Goal: Task Accomplishment & Management: Manage account settings

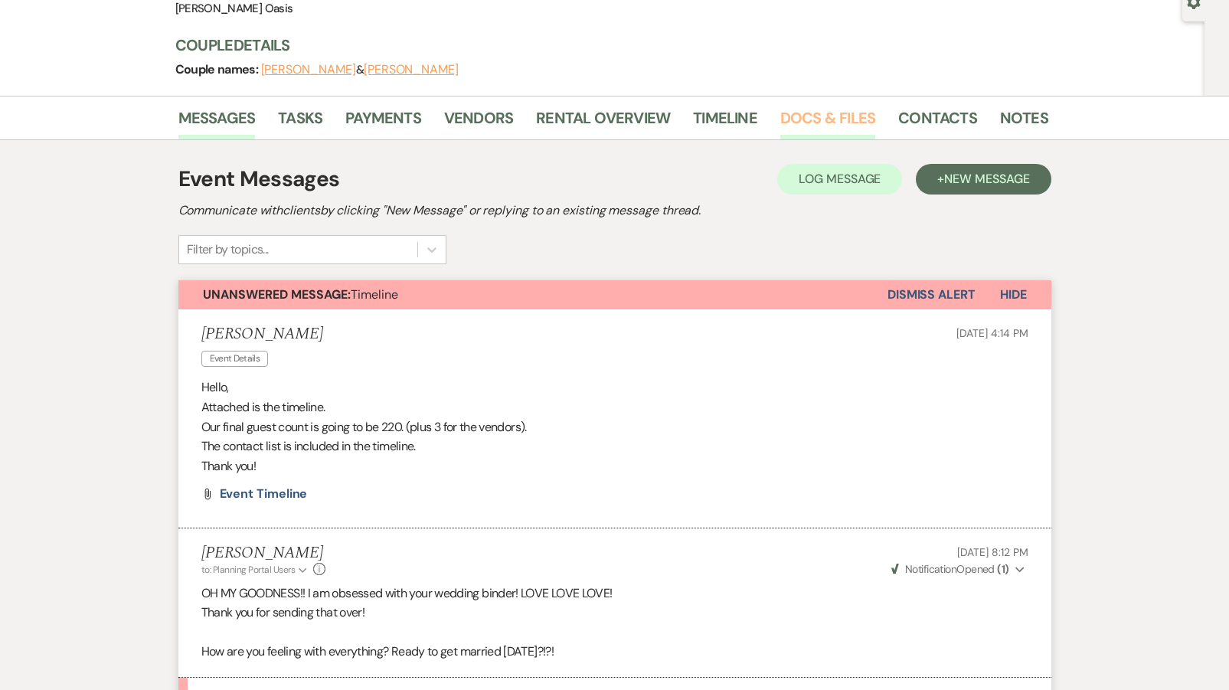
click at [802, 126] on link "Docs & Files" at bounding box center [827, 123] width 95 height 34
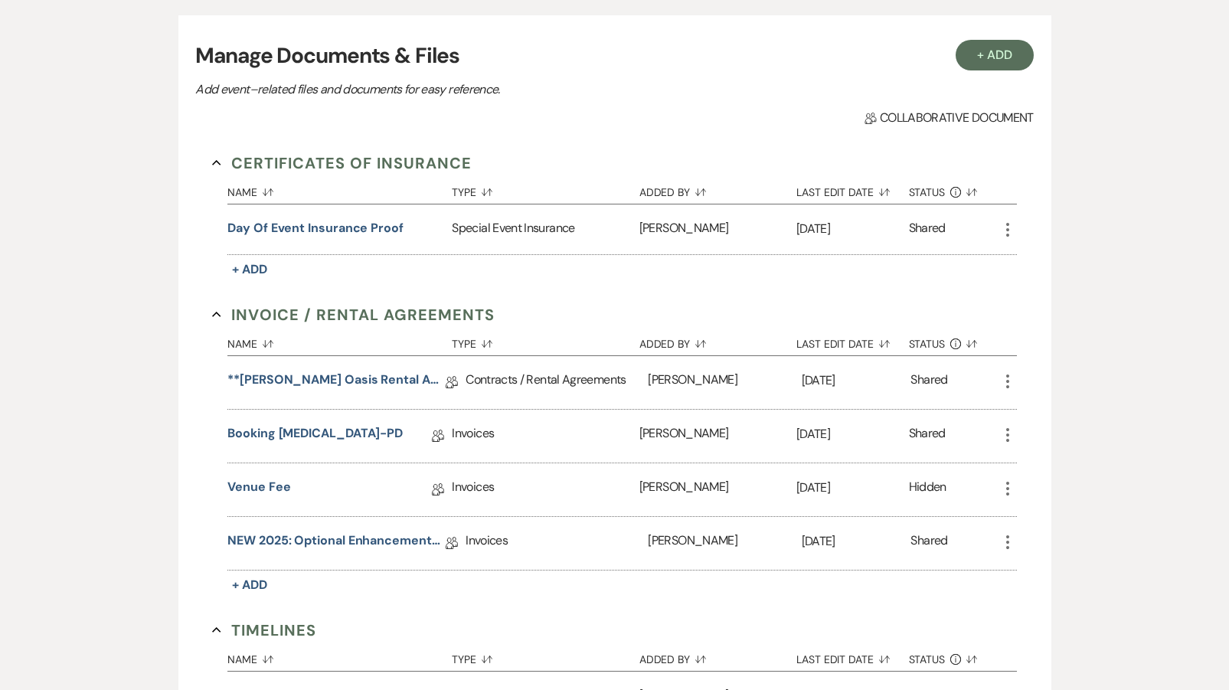
scroll to position [296, 0]
click at [305, 538] on link "NEW 2025: Optional Enhancements + Information" at bounding box center [336, 544] width 218 height 24
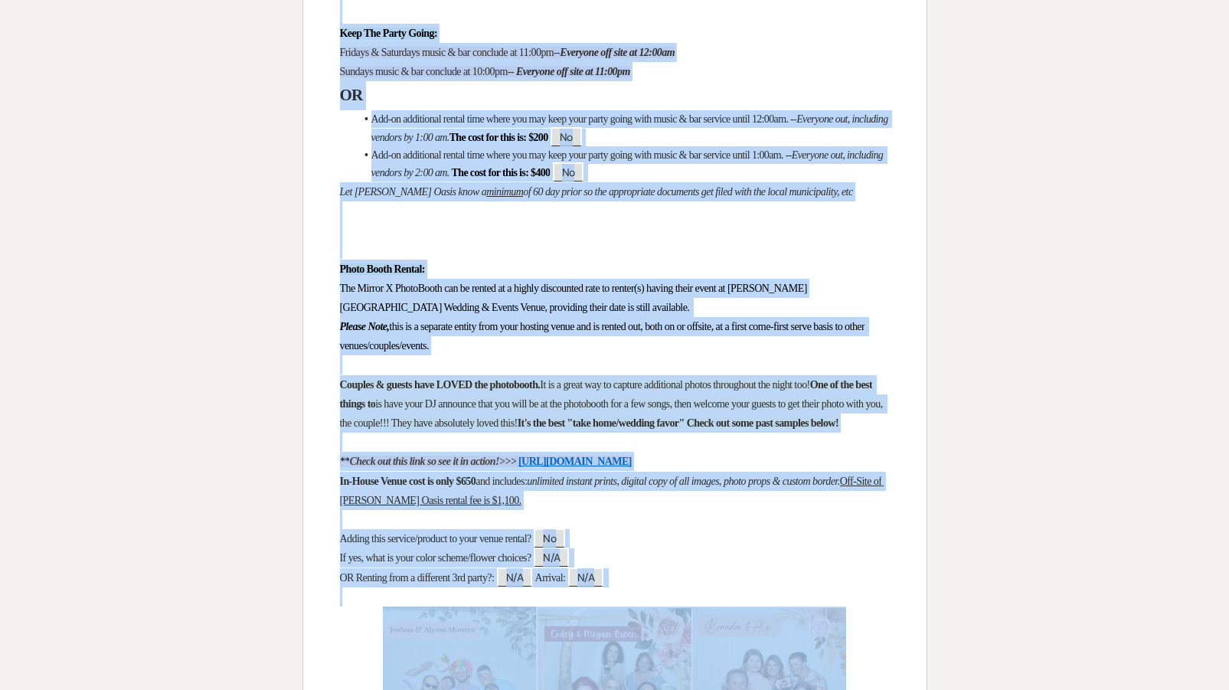
scroll to position [3130, 0]
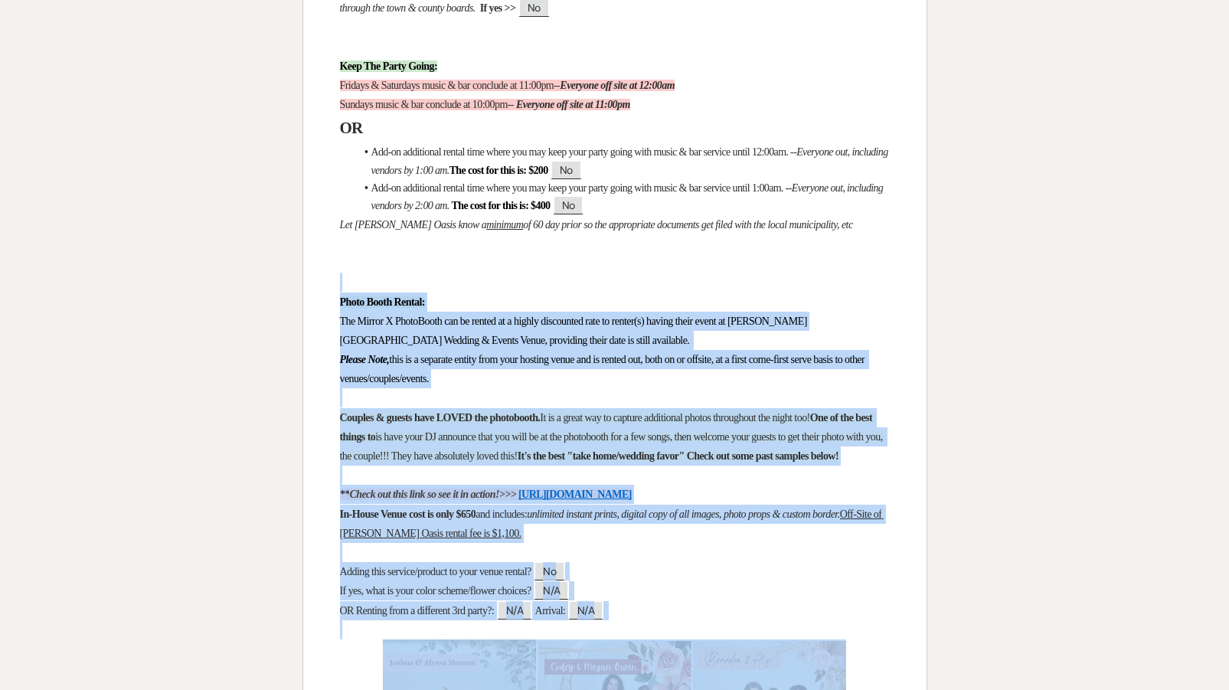
drag, startPoint x: 853, startPoint y: 577, endPoint x: 476, endPoint y: 276, distance: 482.2
copy div "Lorem Ipsum Dolors: Ame Consec A ElitsEddoe tem in utlabo et d magnaa enimadmin…"
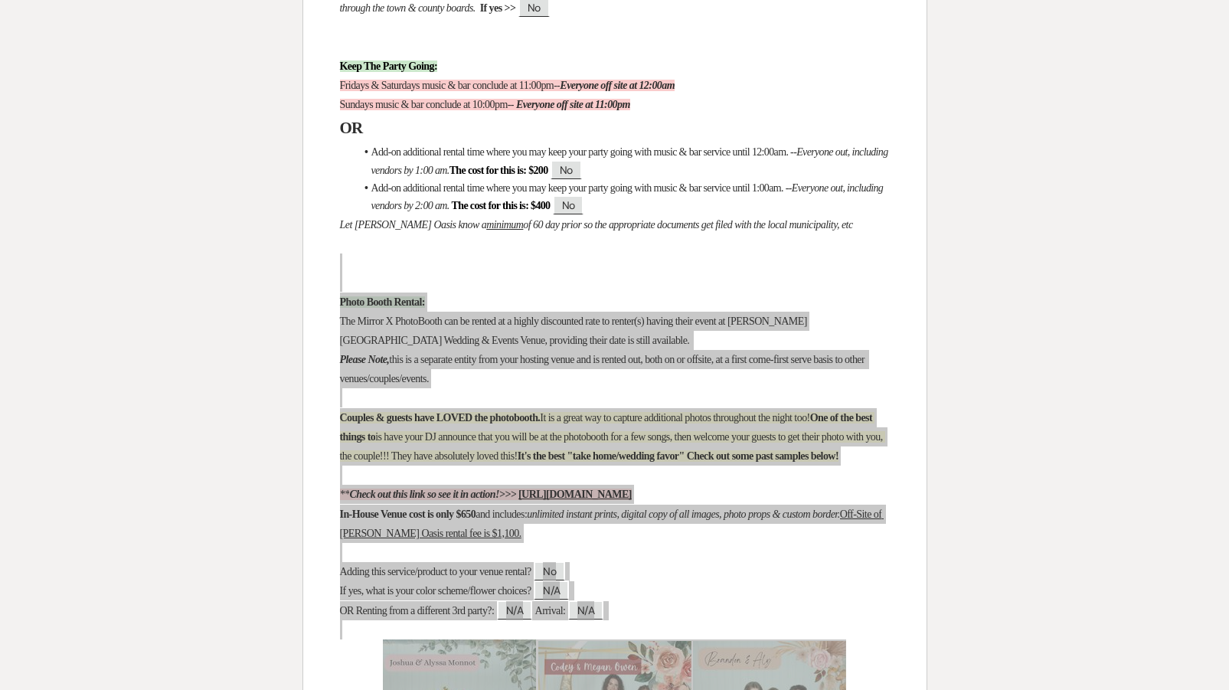
click at [365, 384] on span "this is a separate entity from your hosting venue and is rented out, both on or…" at bounding box center [604, 369] width 528 height 31
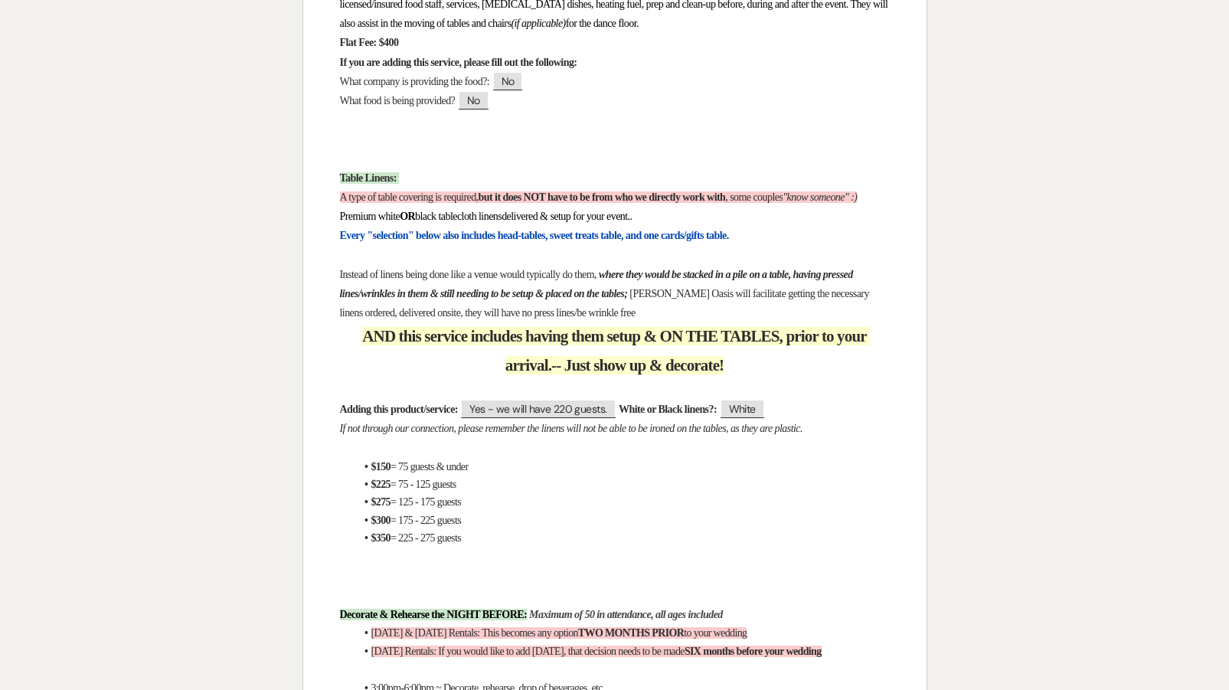
scroll to position [2122, 0]
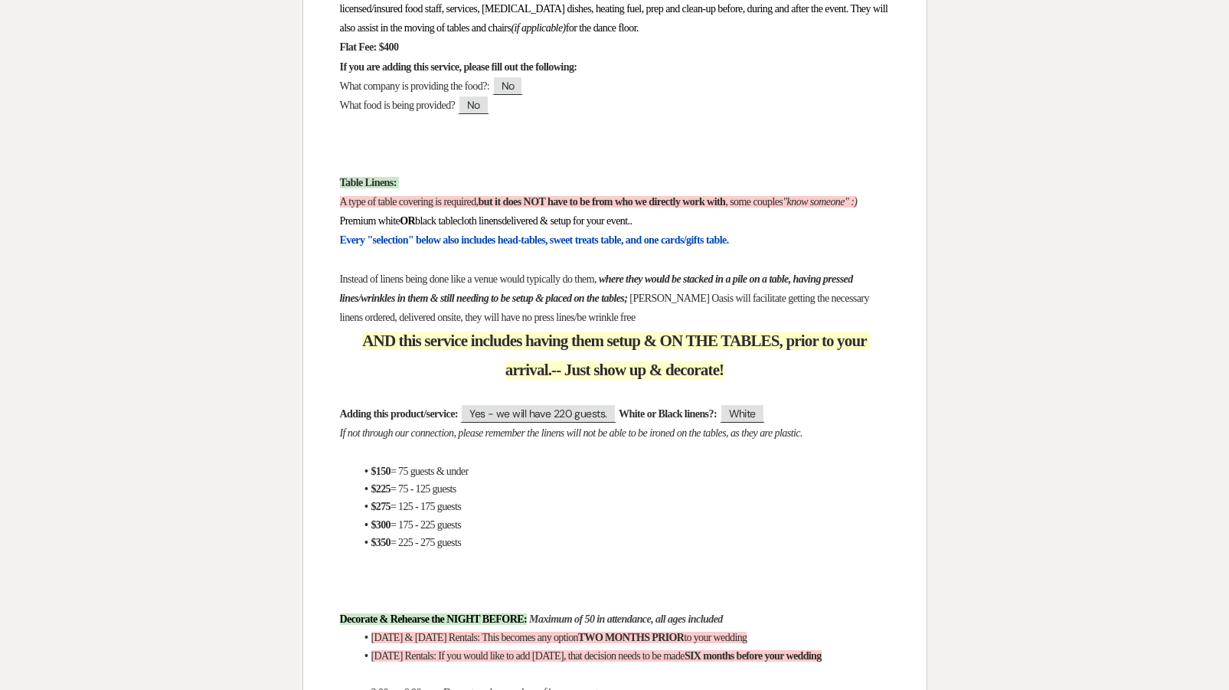
drag, startPoint x: 495, startPoint y: 531, endPoint x: 322, endPoint y: 147, distance: 420.9
copy div "Lorem Ipsumd: S amet co adipi elitsedd ei temporin, utl et dolo MAG aliq en ad …"
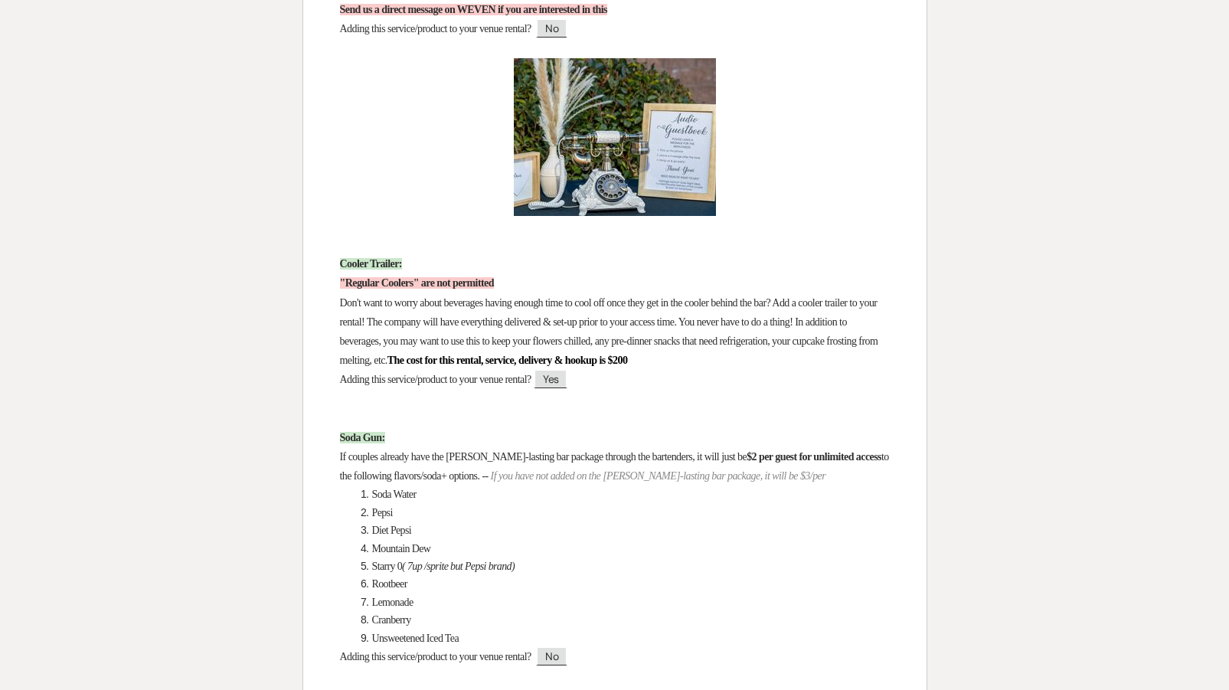
scroll to position [9523, 0]
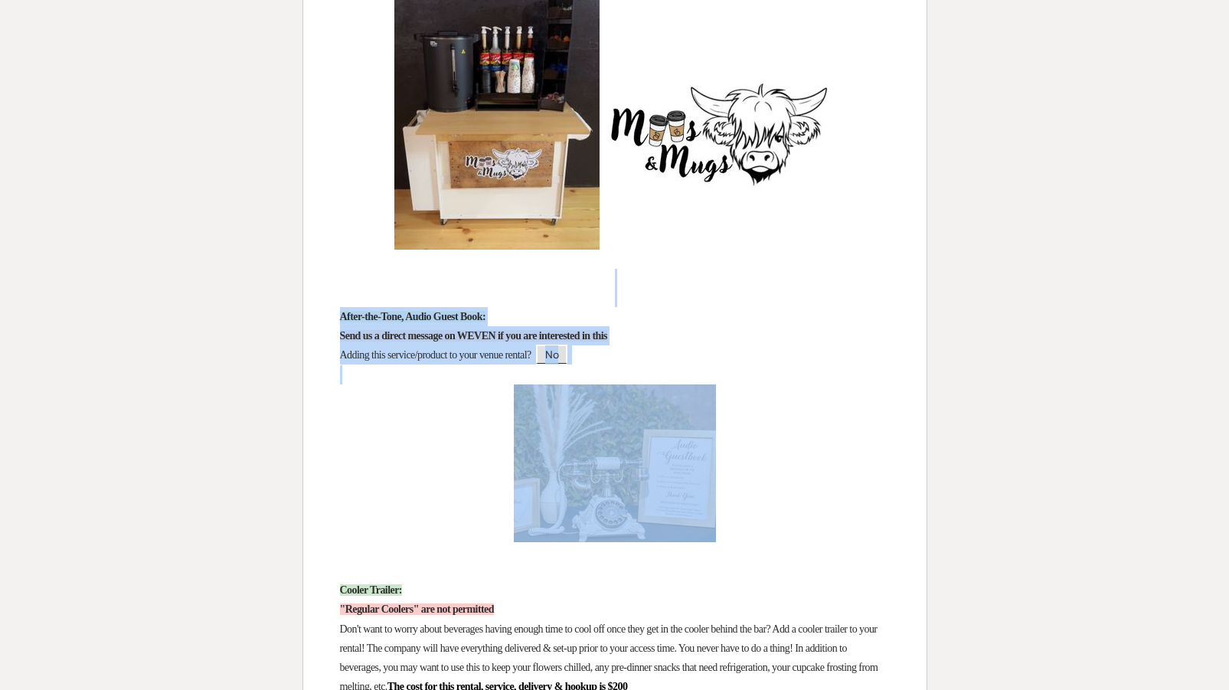
drag, startPoint x: 325, startPoint y: 305, endPoint x: 802, endPoint y: 540, distance: 531.2
copy div "After-the-Tone, Audio Guest Book: Send us a direct message on WEVEN if you are …"
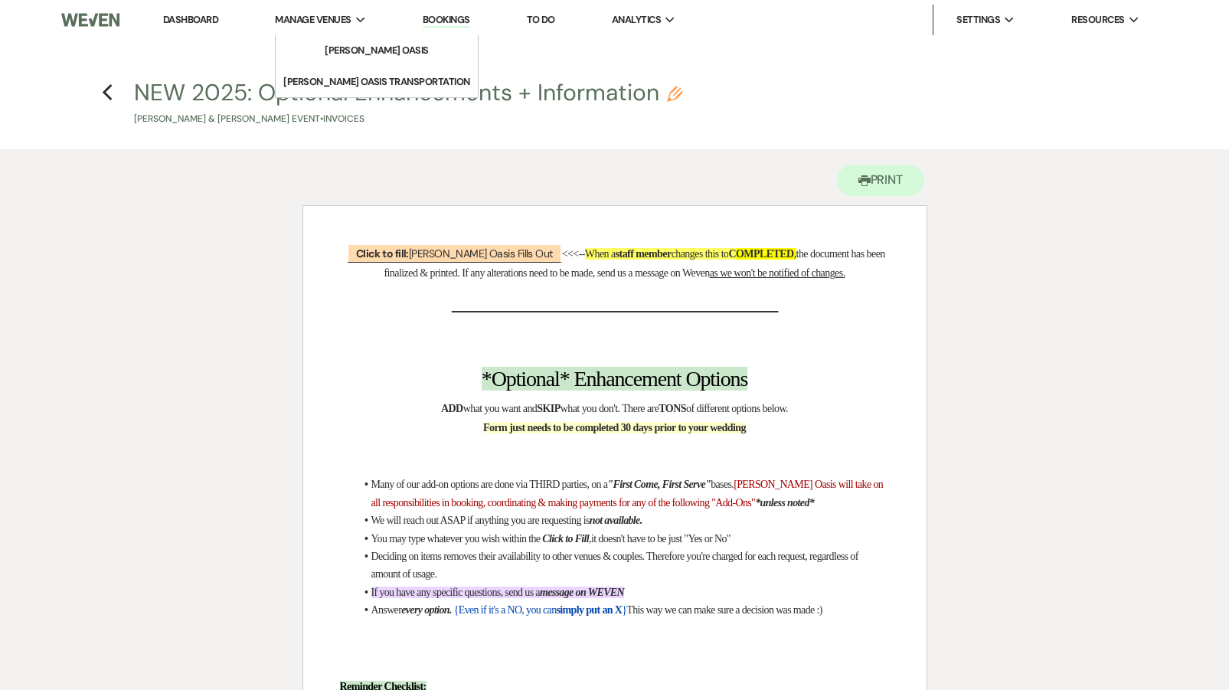
scroll to position [0, 0]
click at [332, 45] on li "[PERSON_NAME] Oasis" at bounding box center [377, 50] width 138 height 15
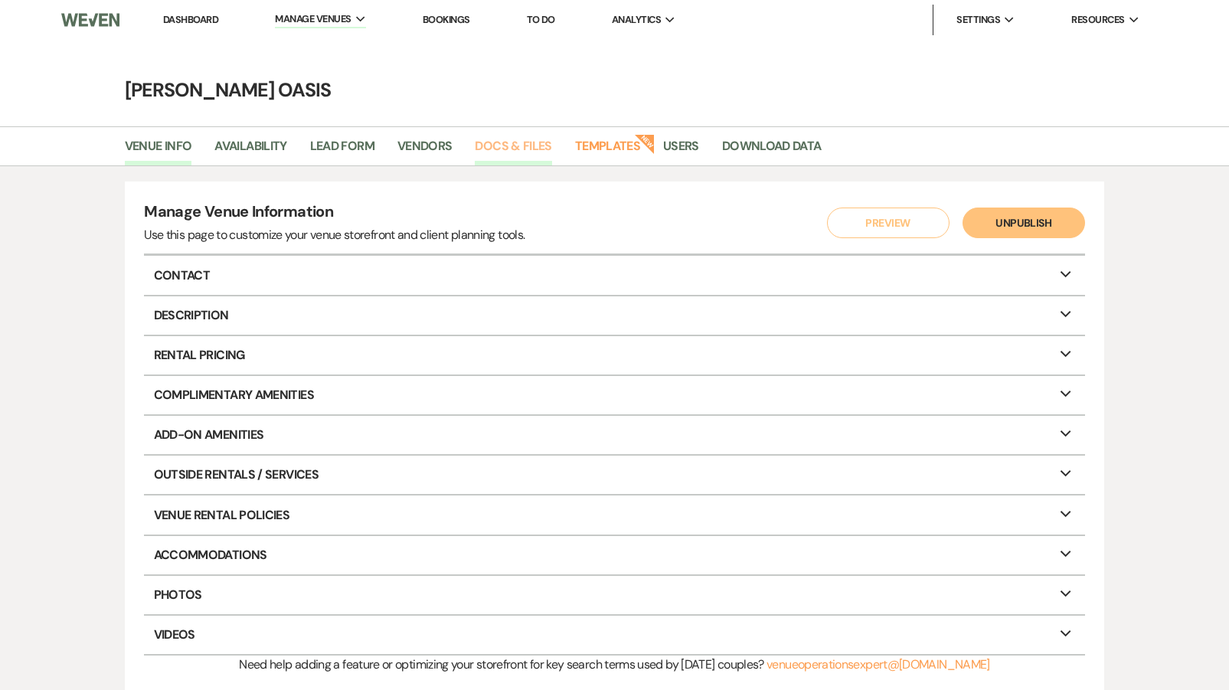
click at [515, 141] on link "Docs & Files" at bounding box center [513, 150] width 77 height 29
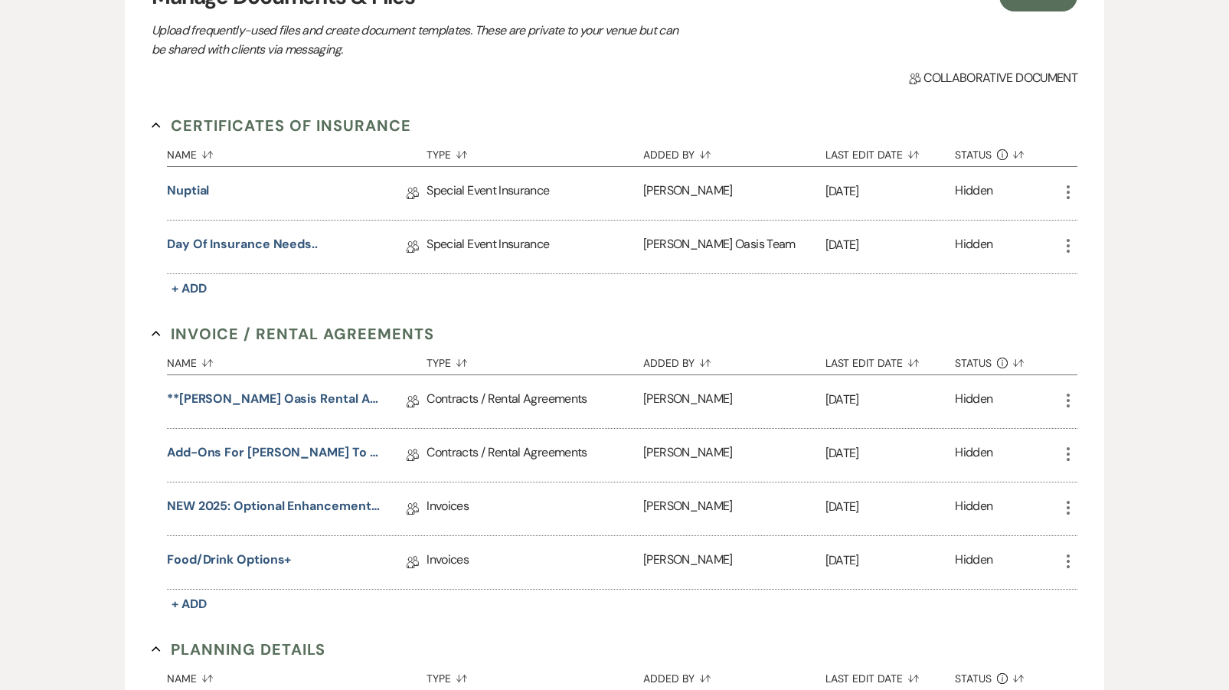
scroll to position [225, 0]
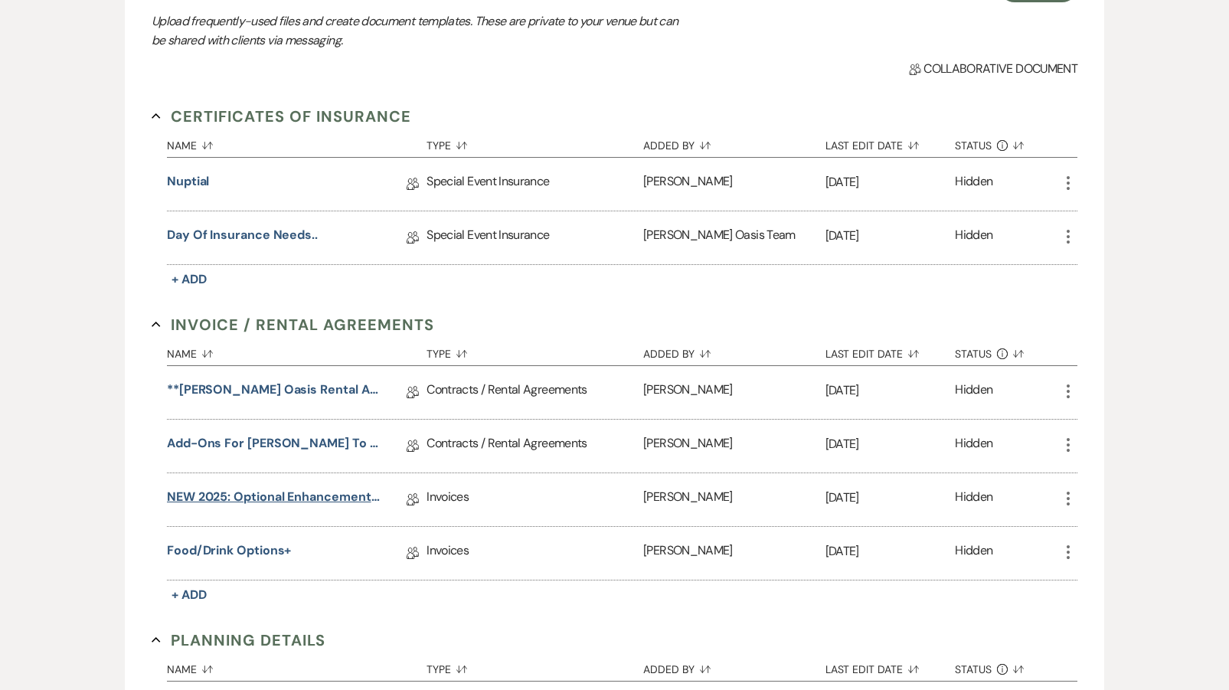
click at [237, 495] on link "NEW 2025: Optional Enhancements + Information" at bounding box center [276, 500] width 218 height 24
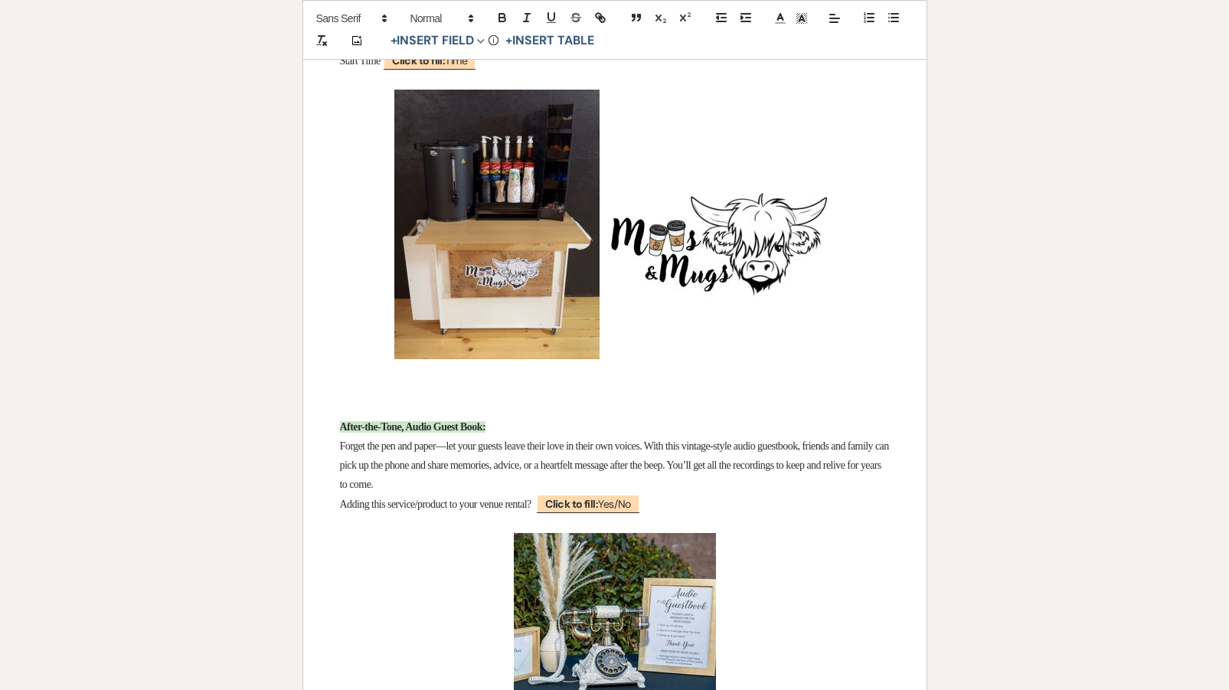
scroll to position [9730, 0]
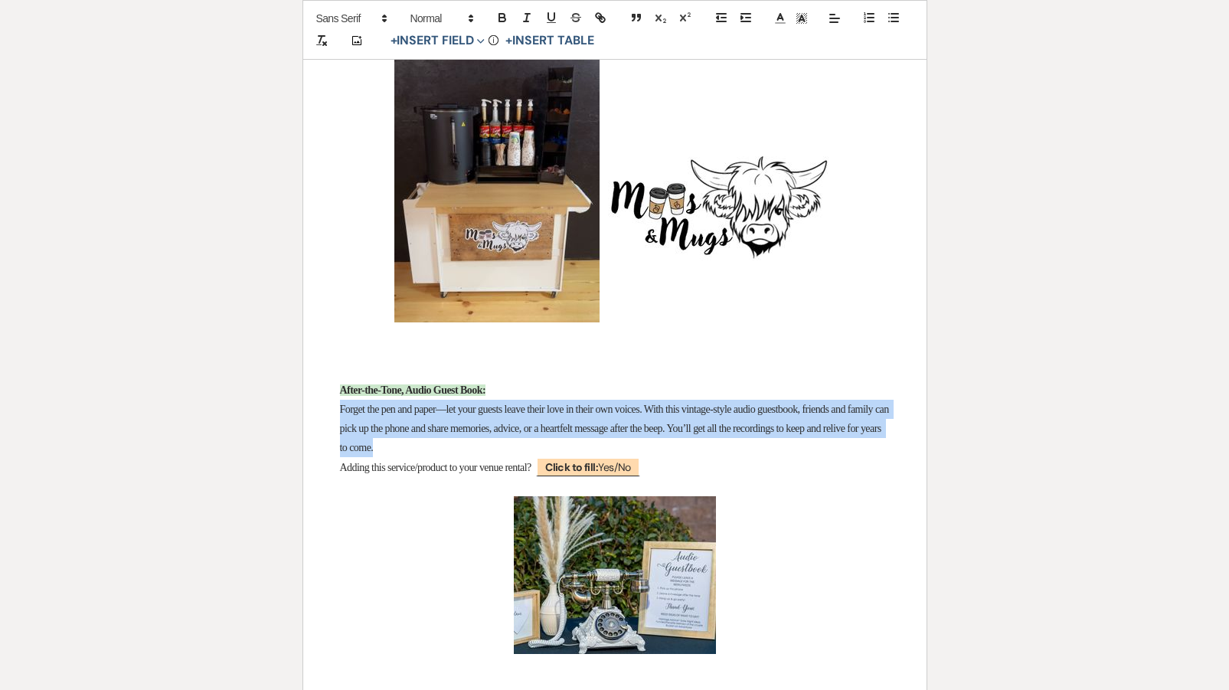
drag, startPoint x: 522, startPoint y: 437, endPoint x: 276, endPoint y: 399, distance: 248.0
copy span "Forget the pen and paper—let your guests leave their love in their own voices. …"
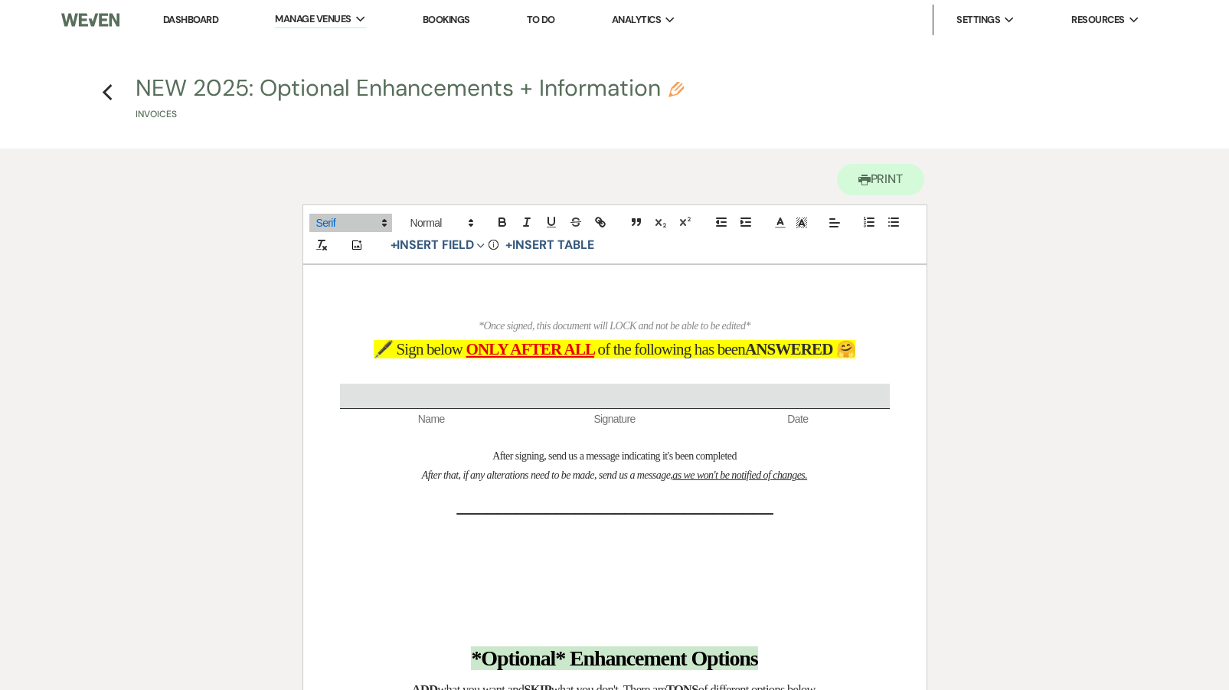
scroll to position [0, 0]
click at [111, 100] on use "button" at bounding box center [108, 92] width 10 height 17
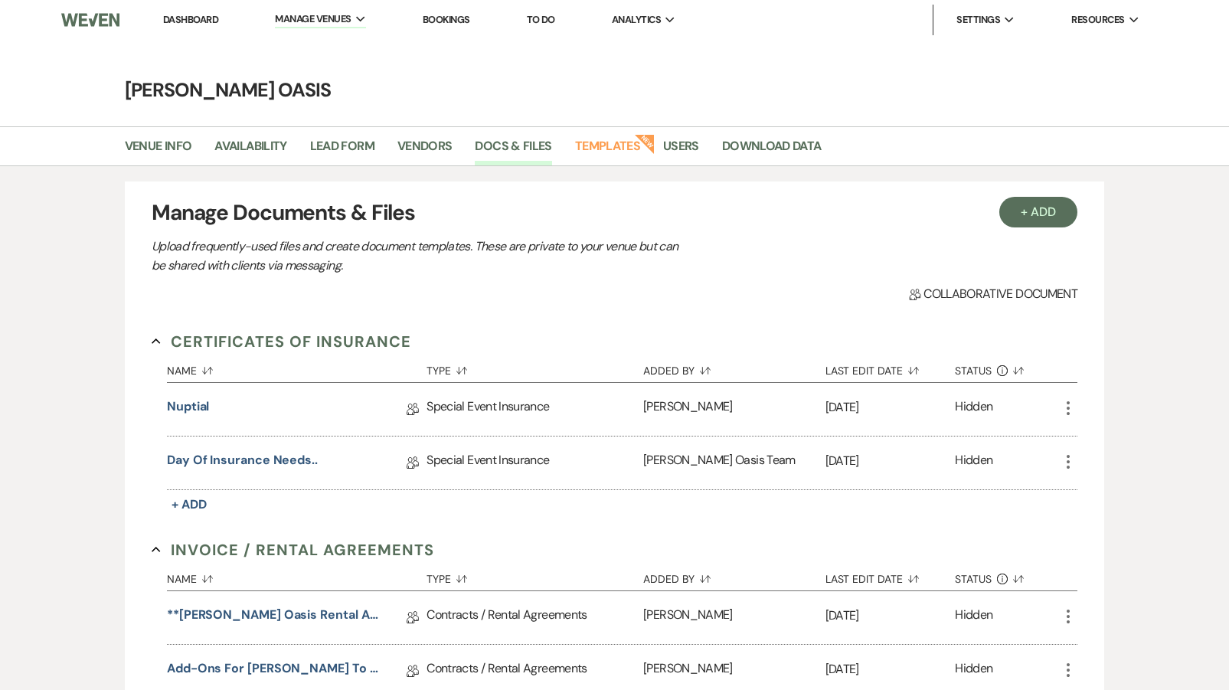
click at [189, 18] on link "Dashboard" at bounding box center [190, 19] width 55 height 13
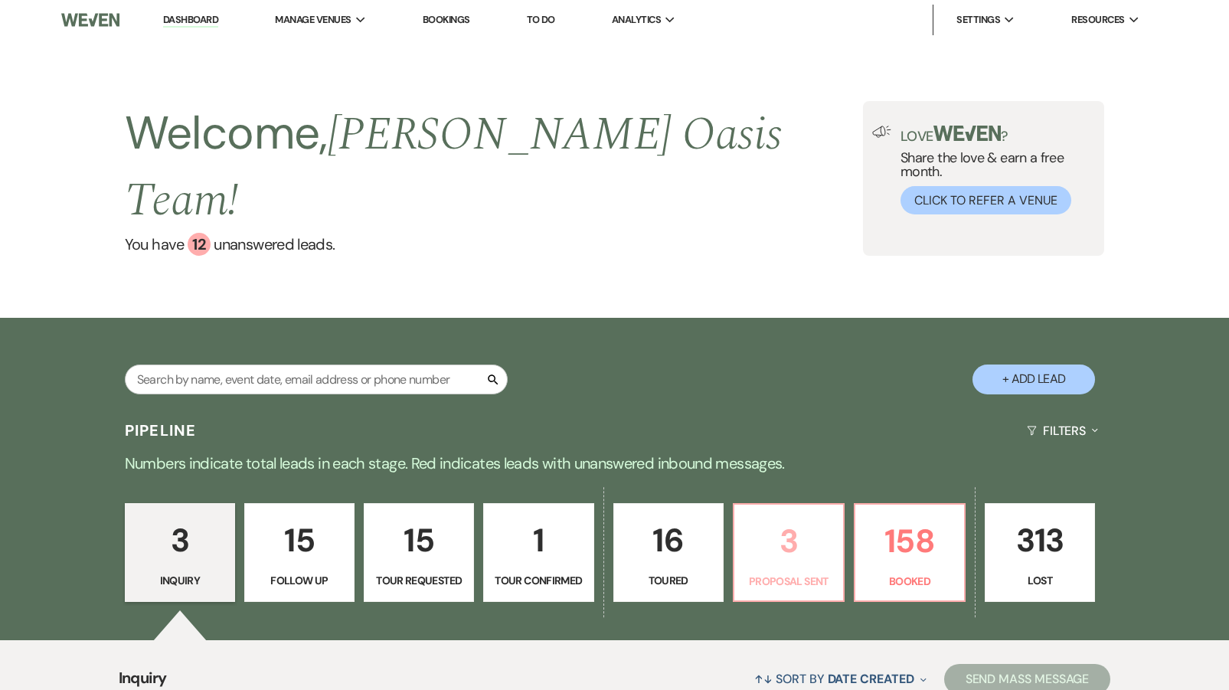
click at [769, 573] on p "Proposal Sent" at bounding box center [789, 581] width 90 height 17
select select "6"
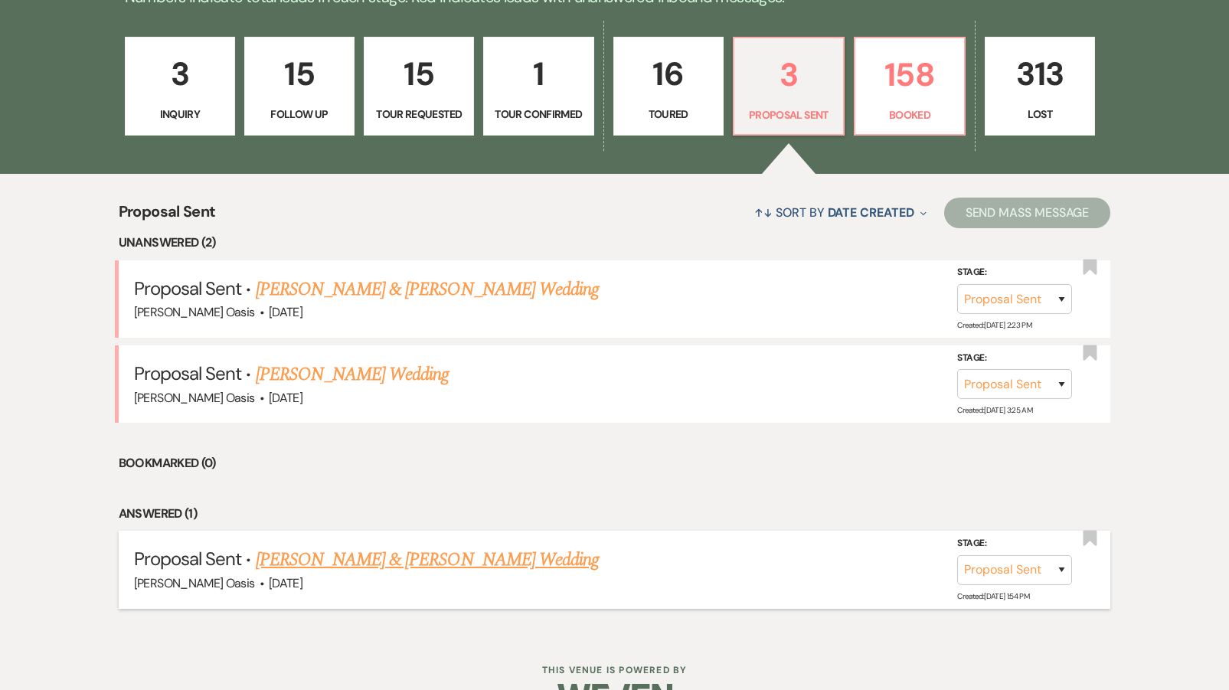
scroll to position [466, 0]
click at [405, 547] on link "[PERSON_NAME] & [PERSON_NAME] Wedding" at bounding box center [427, 561] width 343 height 28
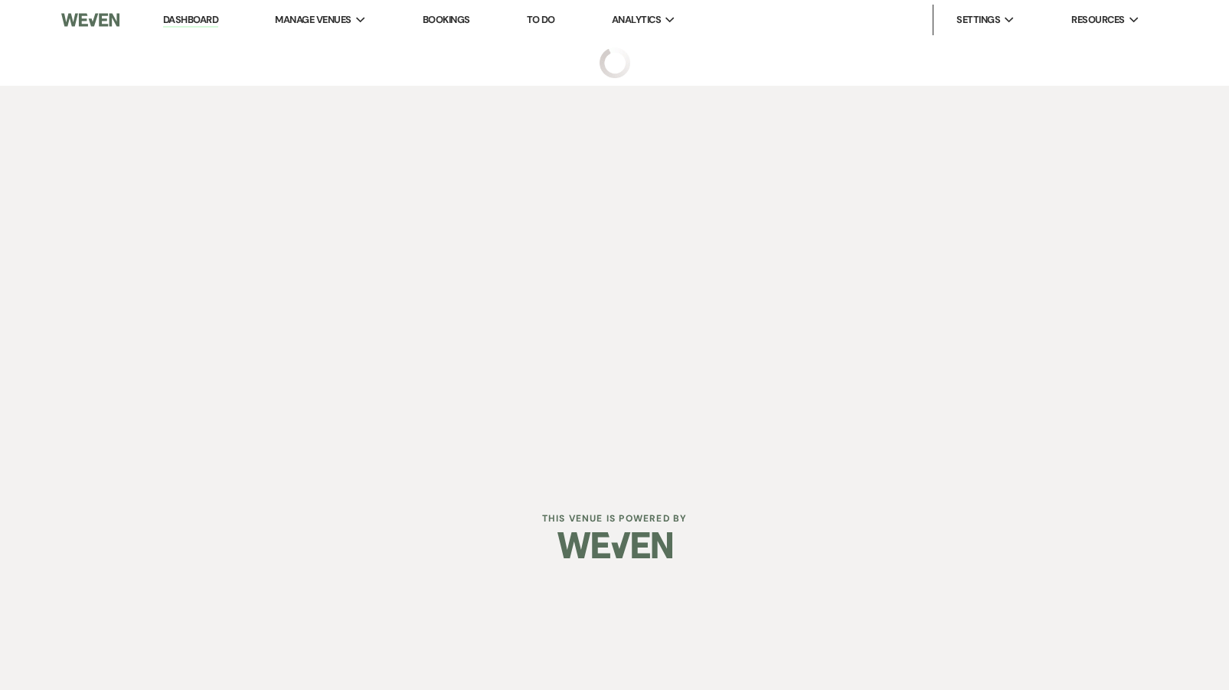
select select "6"
select select "5"
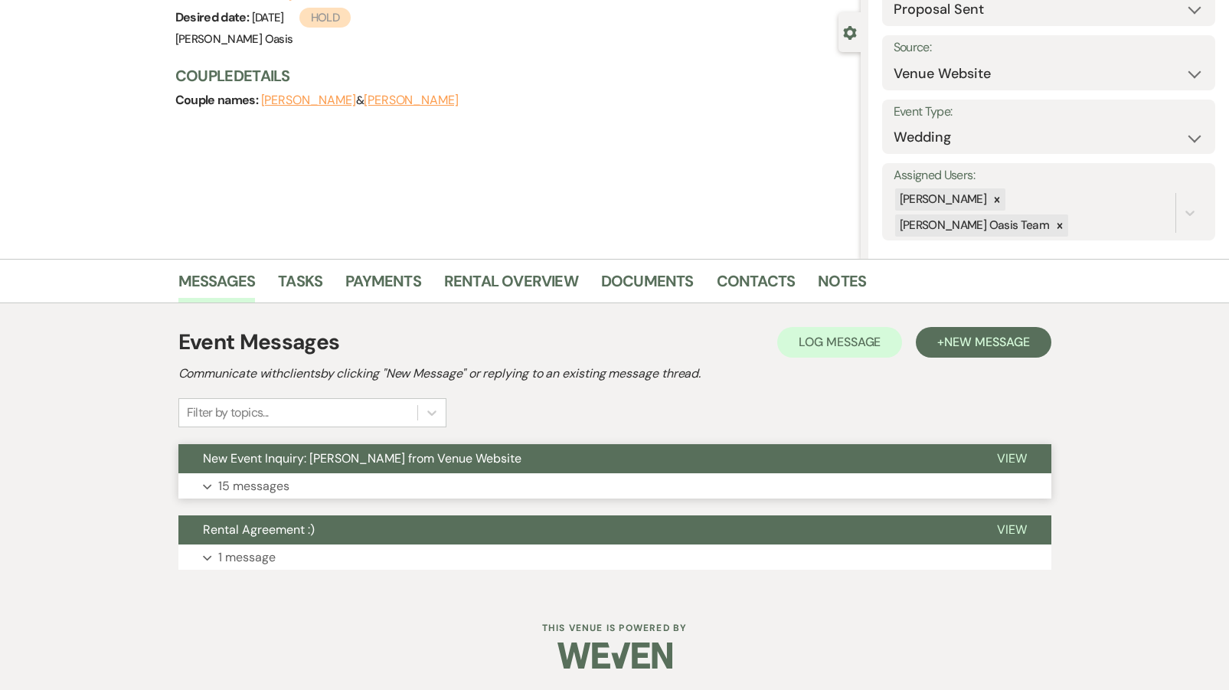
click at [414, 449] on button "New Event Inquiry: [PERSON_NAME] from Venue Website" at bounding box center [575, 458] width 794 height 29
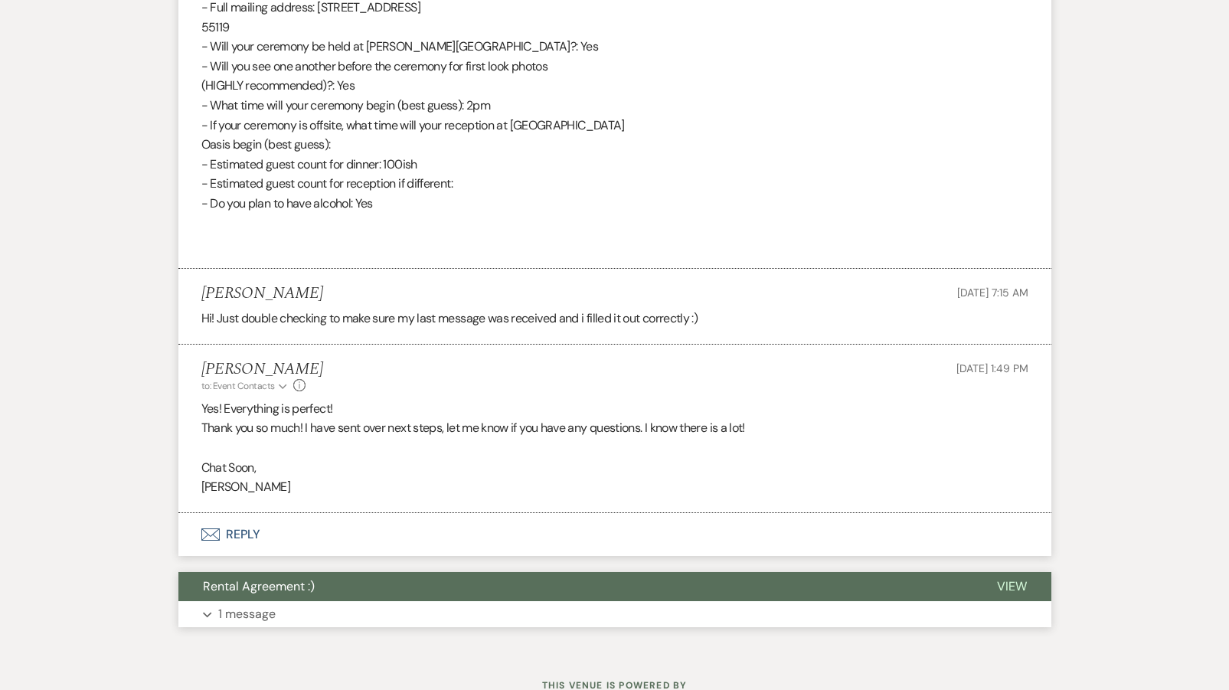
click at [368, 572] on button "Rental Agreement :)" at bounding box center [575, 586] width 794 height 29
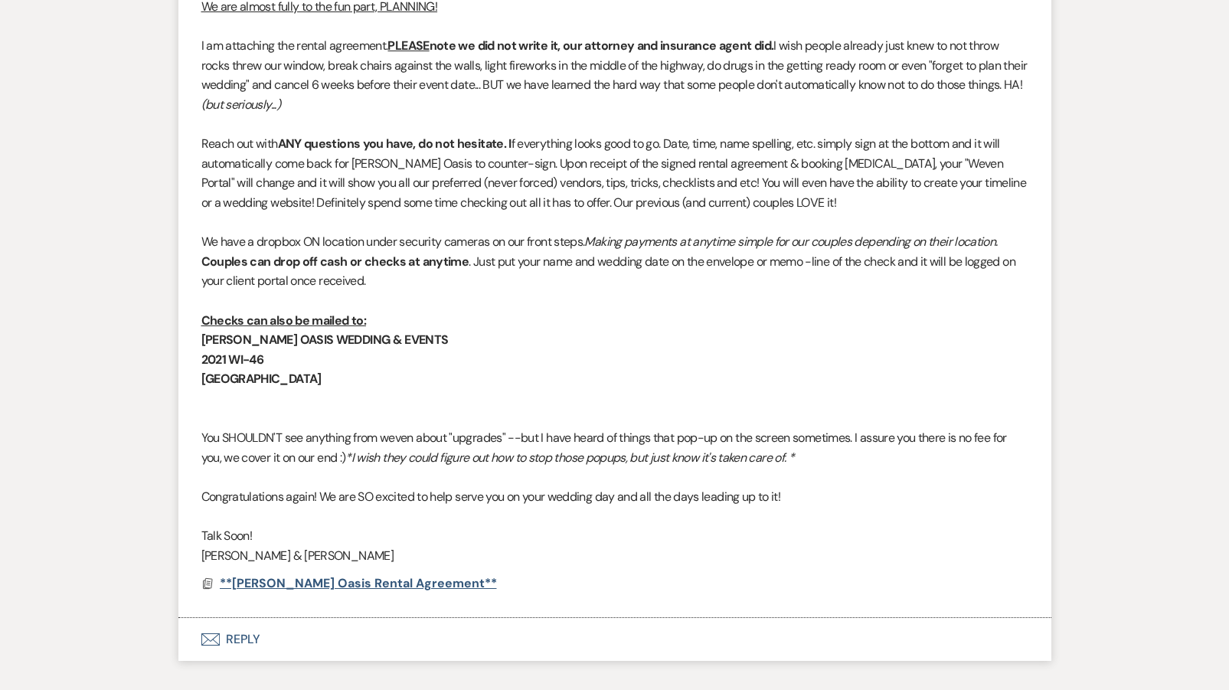
scroll to position [4825, 0]
click at [345, 577] on span "**[PERSON_NAME] Oasis Rental Agreement**" at bounding box center [358, 585] width 277 height 16
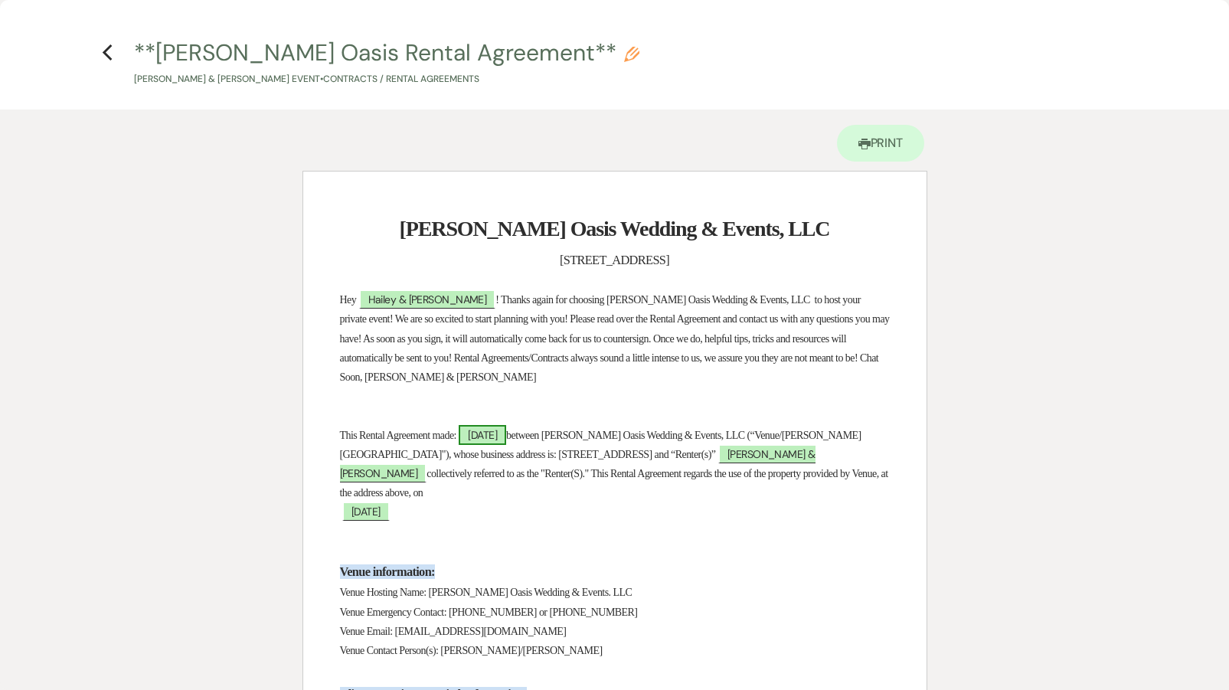
click at [506, 431] on span "[DATE]" at bounding box center [482, 435] width 47 height 20
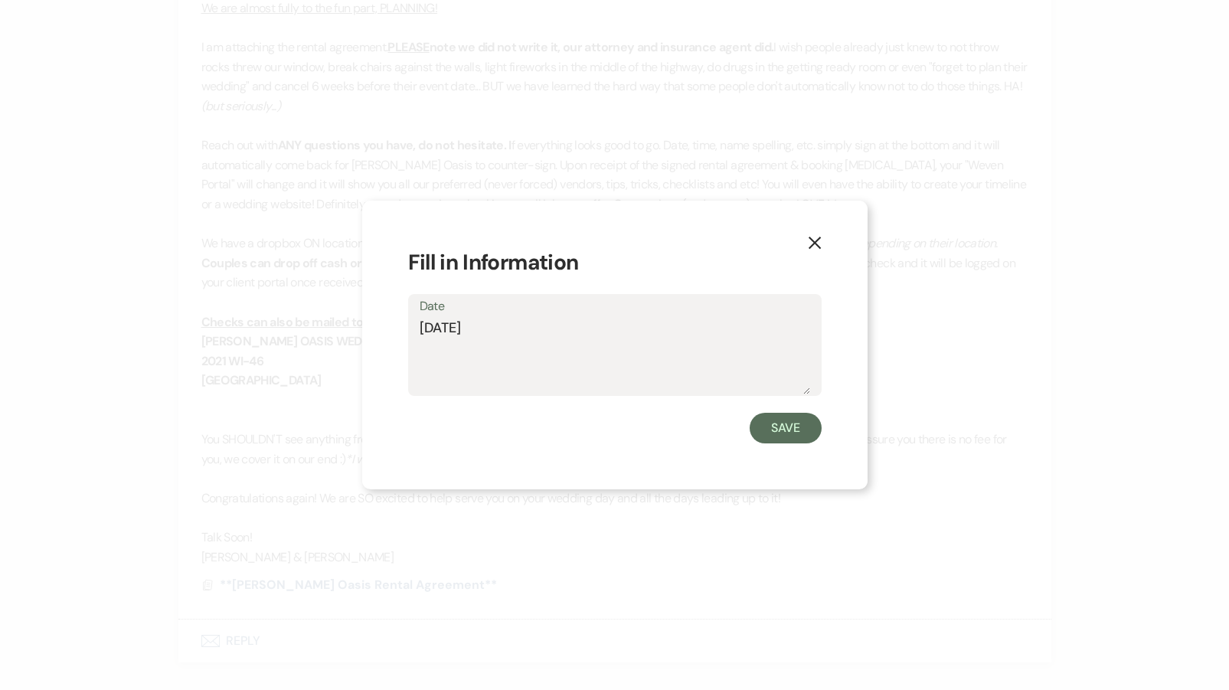
click at [437, 330] on textarea "[DATE]" at bounding box center [615, 356] width 391 height 77
type textarea "[DATE]"
click at [815, 427] on button "Save" at bounding box center [786, 428] width 72 height 31
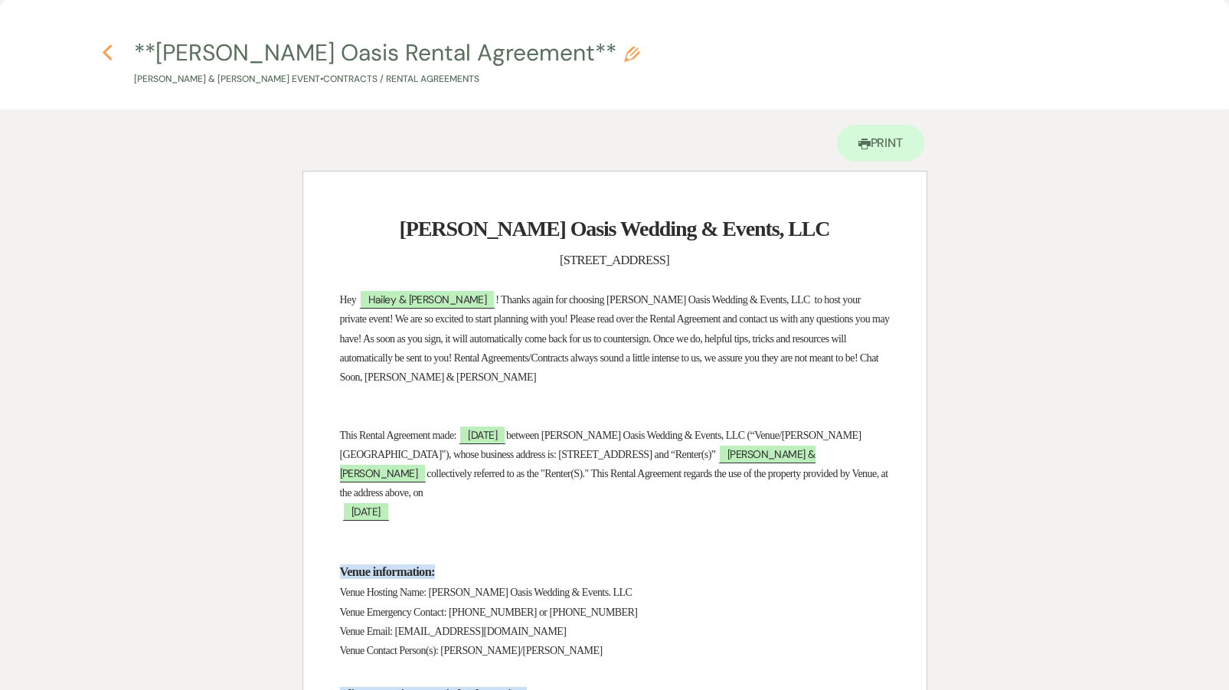
click at [110, 53] on icon "Previous" at bounding box center [107, 53] width 11 height 18
